Goal: Task Accomplishment & Management: Manage account settings

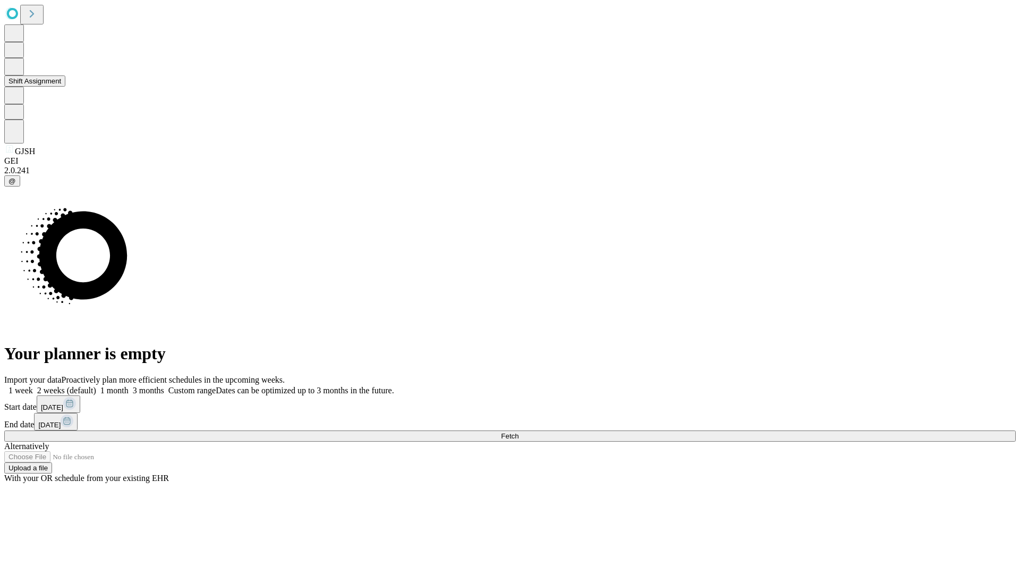
click at [65, 87] on button "Shift Assignment" at bounding box center [34, 80] width 61 height 11
